Goal: Information Seeking & Learning: Compare options

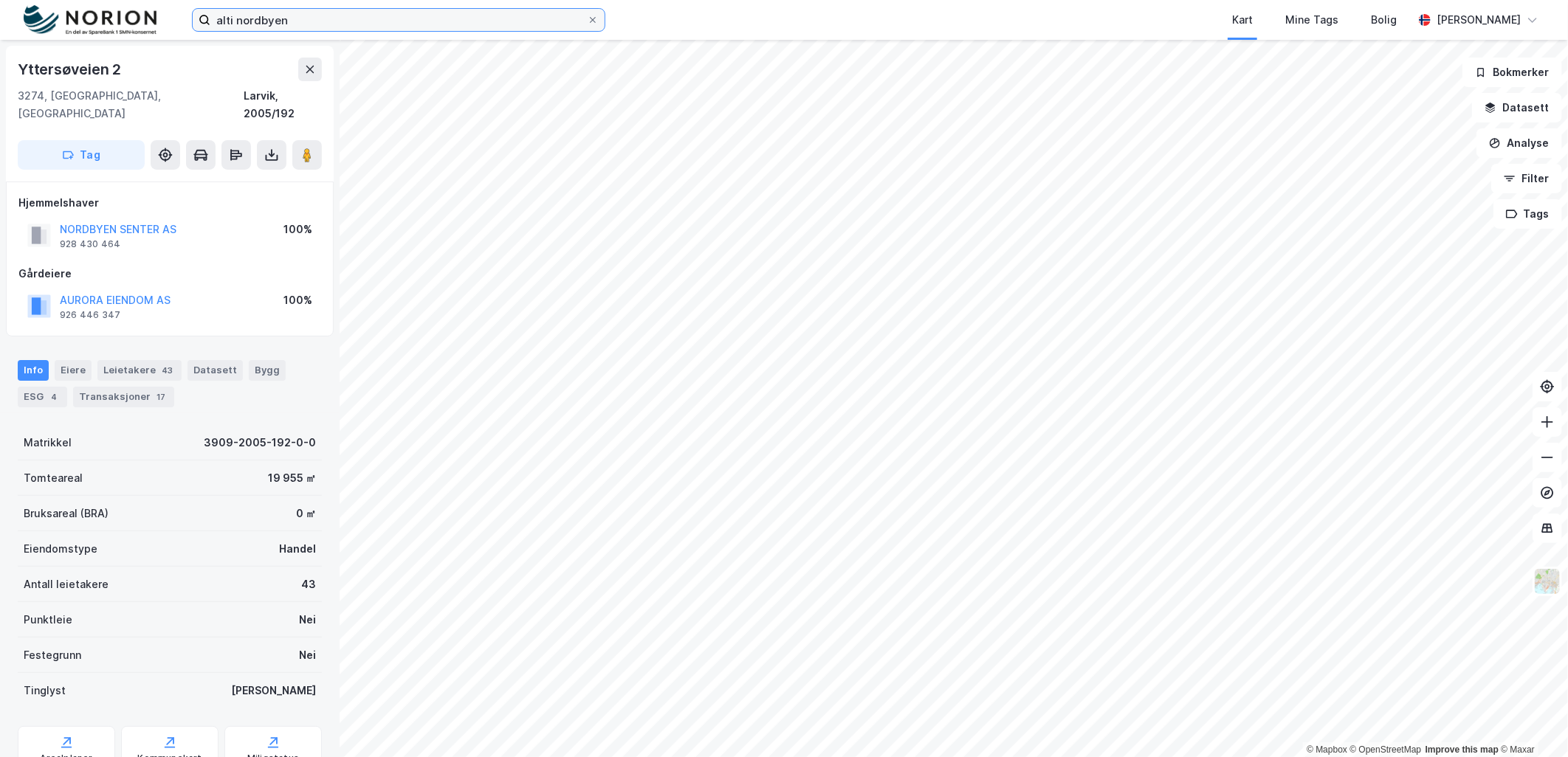
click at [345, 8] on input "alti nordbyen" at bounding box center [399, 20] width 376 height 22
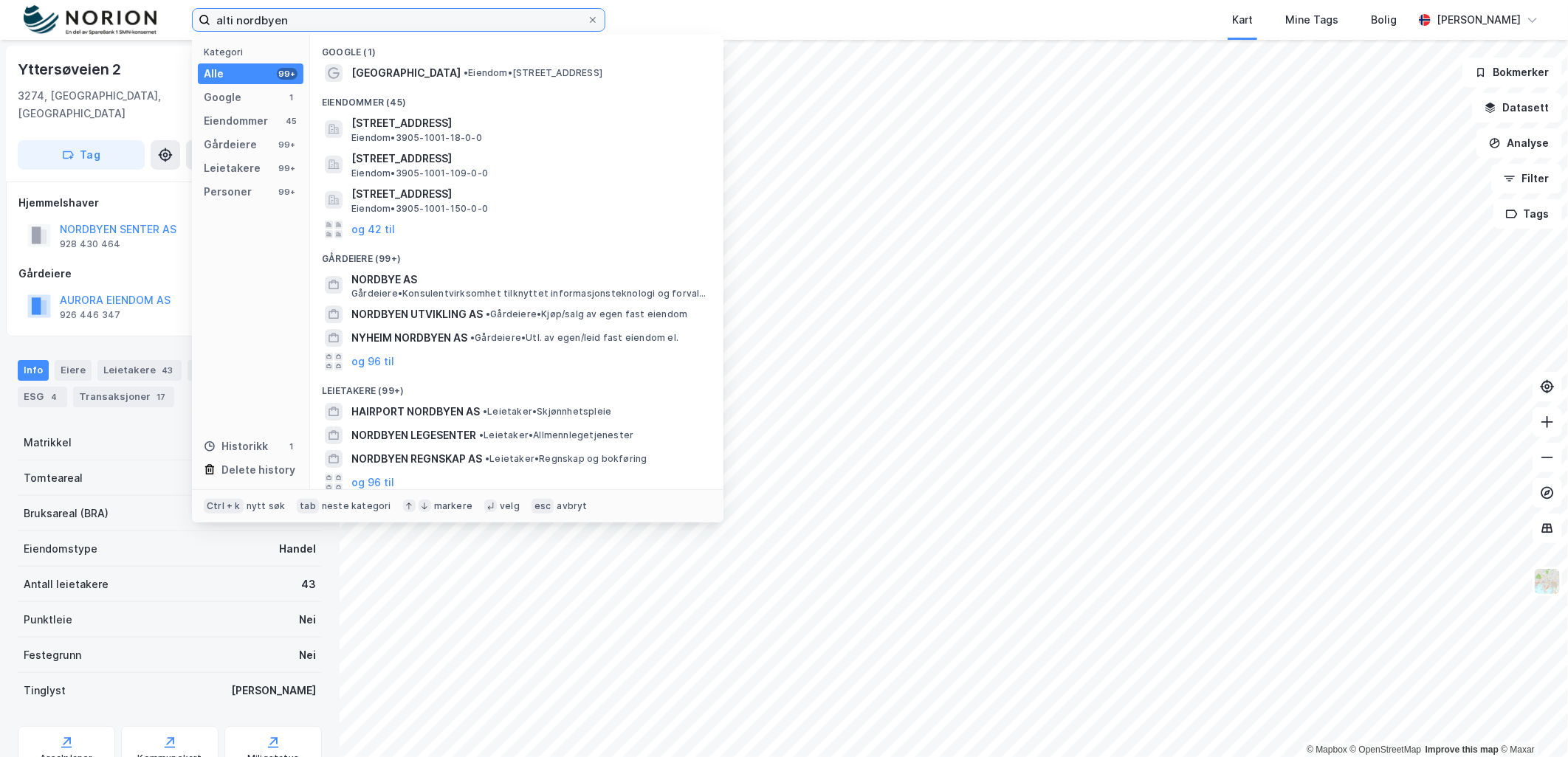
click at [345, 8] on input "alti nordbyen" at bounding box center [399, 20] width 376 height 22
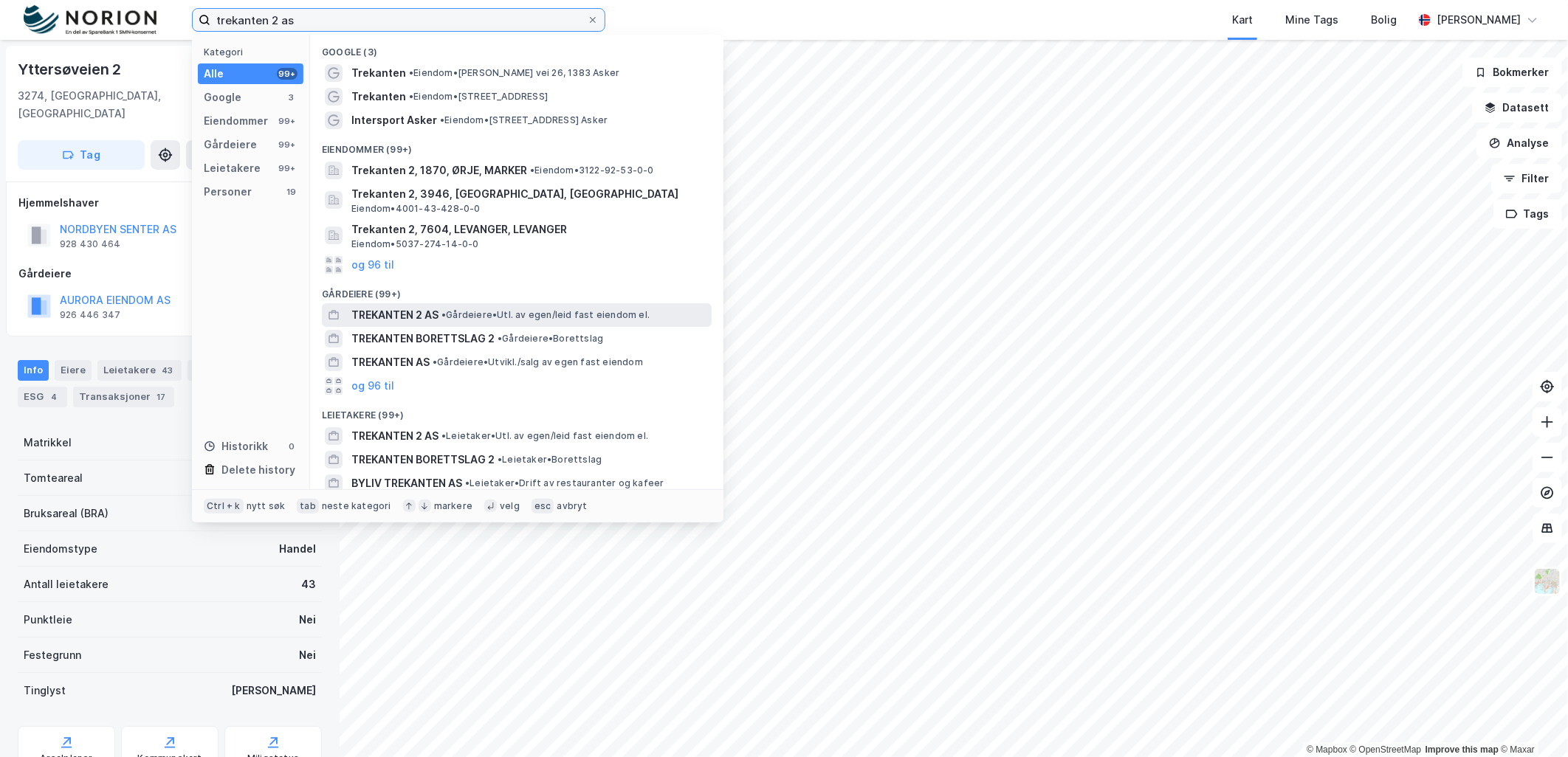
type input "trekanten 2 as"
click at [509, 303] on div "TREKANTEN 2 AS • Gårdeiere • Utl. av egen/leid fast eiendom el." at bounding box center [517, 314] width 389 height 23
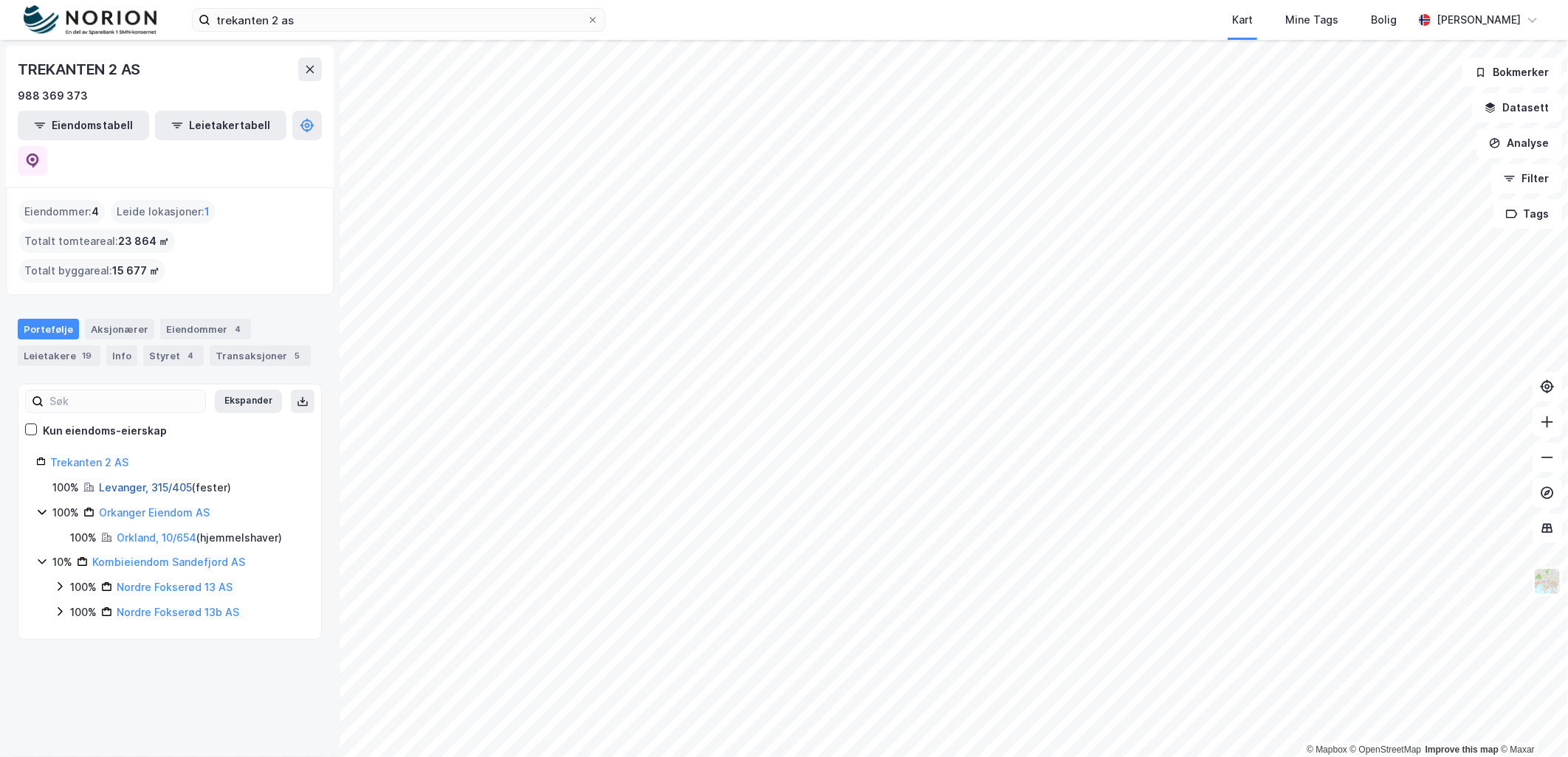
click at [160, 481] on link "Levanger, 315/405" at bounding box center [145, 487] width 93 height 12
